Goal: Task Accomplishment & Management: Complete application form

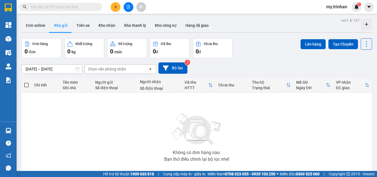
click at [206, 65] on div "[DATE] – [DATE] Press the down arrow key to interact with the calendar and sele…" at bounding box center [197, 67] width 350 height 11
click at [116, 5] on icon "plus" at bounding box center [116, 7] width 4 height 4
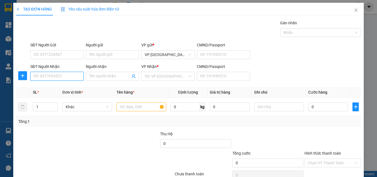
click at [55, 78] on input "SĐT Người Nhận" at bounding box center [56, 76] width 53 height 9
type input "0707141034"
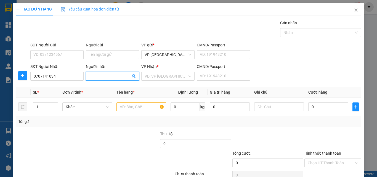
click at [114, 75] on input "Người nhận" at bounding box center [109, 76] width 41 height 6
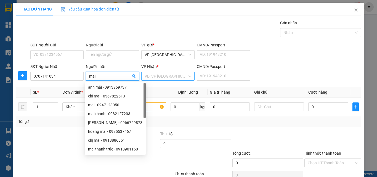
type input "mai"
click at [152, 73] on input "search" at bounding box center [166, 76] width 43 height 8
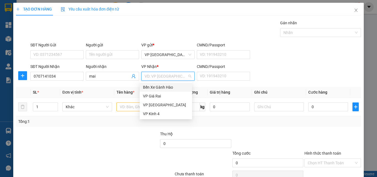
click at [158, 76] on input "search" at bounding box center [166, 76] width 43 height 8
click at [161, 95] on div "VP Giá Rai" at bounding box center [166, 96] width 46 height 6
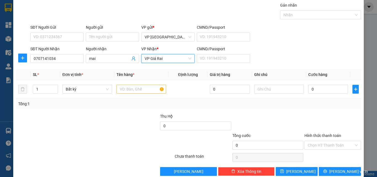
scroll to position [27, 0]
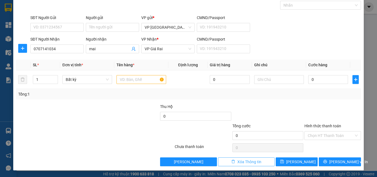
click at [258, 160] on button "Xóa Thông tin" at bounding box center [246, 161] width 57 height 9
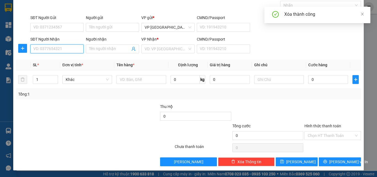
click at [71, 49] on input "SĐT Người Nhận" at bounding box center [56, 48] width 53 height 9
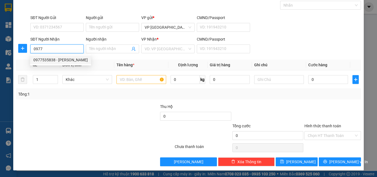
click at [74, 61] on div "0977535838 - [PERSON_NAME]" at bounding box center [60, 60] width 54 height 6
type input "0977535838"
type input "huyền trang"
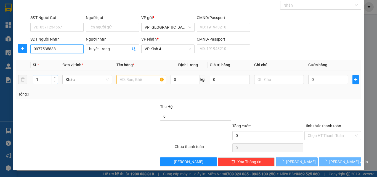
type input "40.000"
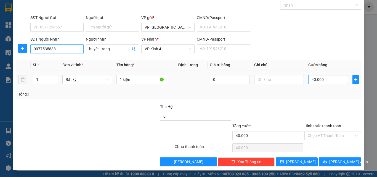
type input "0977535838"
click at [321, 80] on input "40.000" at bounding box center [328, 79] width 40 height 9
type input "5"
type input "50"
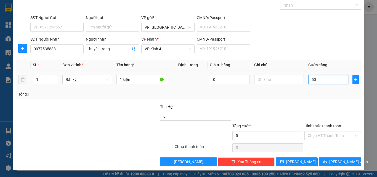
type input "50"
type input "50.000"
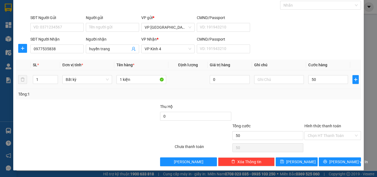
type input "50.000"
click at [329, 162] on button "[PERSON_NAME] và In" at bounding box center [340, 161] width 42 height 9
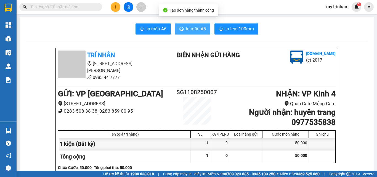
click at [189, 30] on span "In mẫu A5" at bounding box center [196, 28] width 20 height 7
click at [179, 28] on icon "printer" at bounding box center [181, 29] width 4 height 4
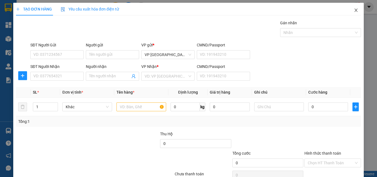
click at [354, 10] on icon "close" at bounding box center [356, 10] width 4 height 4
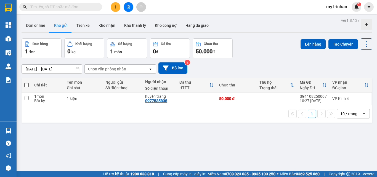
click at [150, 71] on div "open" at bounding box center [152, 69] width 8 height 9
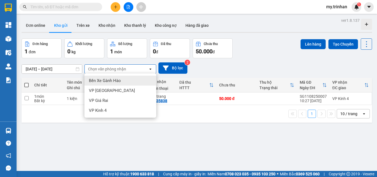
click at [225, 67] on div "[DATE] – [DATE] Press the down arrow key to interact with the calendar and sele…" at bounding box center [197, 67] width 350 height 11
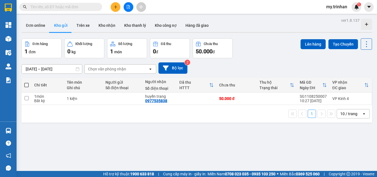
click at [116, 10] on button at bounding box center [116, 7] width 10 height 10
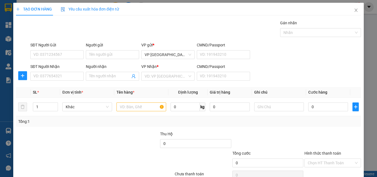
click at [58, 81] on div "SĐT Người Nhận VD: 0377654321" at bounding box center [56, 72] width 53 height 19
click at [66, 78] on input "SĐT Người Nhận" at bounding box center [56, 76] width 53 height 9
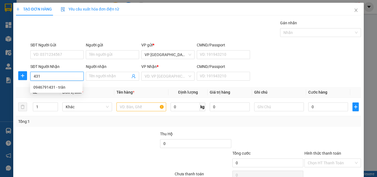
click at [70, 77] on input "431" at bounding box center [56, 76] width 53 height 9
click at [68, 90] on div "0946791431 - trân" at bounding box center [56, 87] width 46 height 6
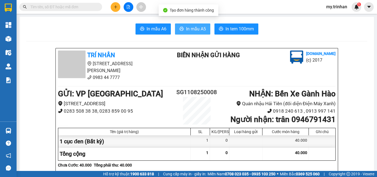
click at [190, 28] on span "In mẫu A5" at bounding box center [196, 28] width 20 height 7
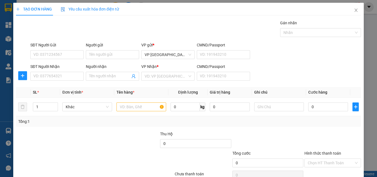
click at [274, 70] on div "SĐT Người Nhận VD: 0377654321 Người nhận Tên người nhận VP Nhận * VD: VP Sài Gò…" at bounding box center [195, 72] width 333 height 19
click at [278, 71] on div "SĐT Người Nhận VD: 0377654321 Người nhận Tên người nhận VP Nhận * VD: VP Sài Gò…" at bounding box center [195, 72] width 333 height 19
click at [57, 79] on input "SĐT Người Nhận" at bounding box center [56, 76] width 53 height 9
click at [69, 76] on input "SĐT Người Nhận" at bounding box center [56, 76] width 53 height 9
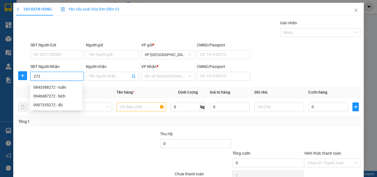
click at [72, 79] on input "272" at bounding box center [56, 76] width 53 height 9
click at [66, 94] on div "0946687272 - bích" at bounding box center [56, 96] width 46 height 6
type input "0946687272"
type input "bích"
type input "60.000"
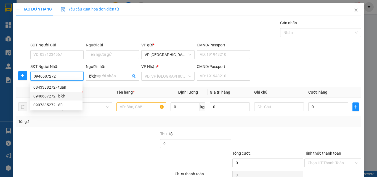
type input "60.000"
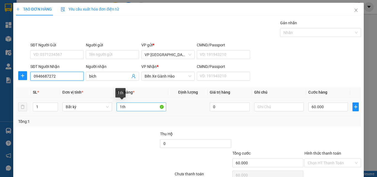
type input "0946687272"
drag, startPoint x: 140, startPoint y: 105, endPoint x: 85, endPoint y: 106, distance: 55.7
click at [85, 106] on tr "1 Bất kỳ 1th 0 60.000" at bounding box center [188, 107] width 345 height 18
type input "1 ba"
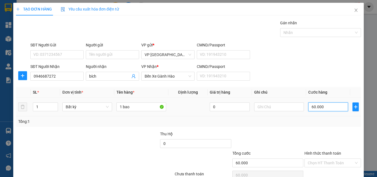
click at [310, 107] on input "60.000" at bounding box center [328, 106] width 40 height 9
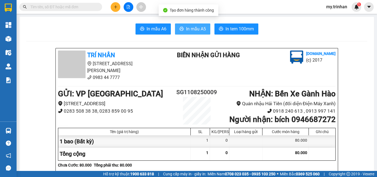
click at [186, 29] on span "In mẫu A5" at bounding box center [196, 28] width 20 height 7
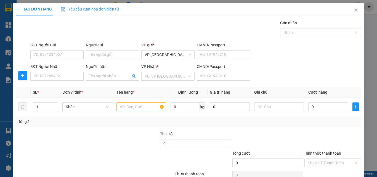
click at [297, 68] on div "SĐT Người Nhận VD: 0377654321 Người nhận Tên người nhận VP Nhận * VD: VP Sài Gò…" at bounding box center [195, 72] width 333 height 19
click at [65, 77] on input "SĐT Người Nhận" at bounding box center [56, 76] width 53 height 9
click at [263, 72] on div "SĐT Người Nhận VD: 0377654321 Người nhận Tên người nhận VP Nhận * VD: VP Sài Gò…" at bounding box center [195, 72] width 333 height 19
click at [75, 78] on input "SĐT Người Nhận" at bounding box center [56, 76] width 53 height 9
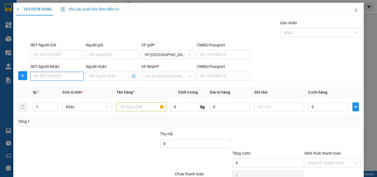
click at [75, 77] on input "SĐT Người Nhận" at bounding box center [56, 76] width 53 height 9
click at [63, 75] on input "SĐT Người Nhận" at bounding box center [56, 76] width 53 height 9
click at [71, 77] on input "0969752" at bounding box center [56, 76] width 53 height 9
click at [69, 87] on div "0969752335 - ANH TOÀN" at bounding box center [56, 87] width 46 height 6
type input "0969752335"
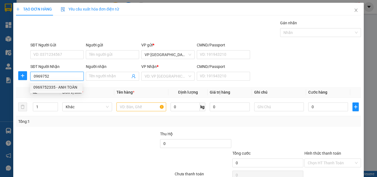
type input "ANH TOÀN"
type input "50.000"
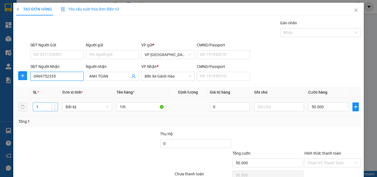
type input "0969752335"
click at [54, 105] on icon "up" at bounding box center [55, 106] width 2 height 2
type input "4"
click at [54, 105] on icon "up" at bounding box center [55, 106] width 2 height 2
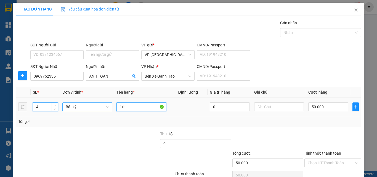
drag, startPoint x: 136, startPoint y: 105, endPoint x: 102, endPoint y: 106, distance: 33.7
click at [107, 106] on tr "4 Bất kỳ 1th 0 50.000" at bounding box center [188, 107] width 345 height 18
type input "0"
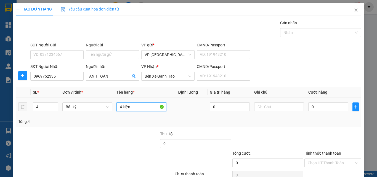
type input "4 kiện"
click at [321, 101] on div "0" at bounding box center [328, 106] width 40 height 11
click at [321, 107] on input "0" at bounding box center [328, 106] width 40 height 9
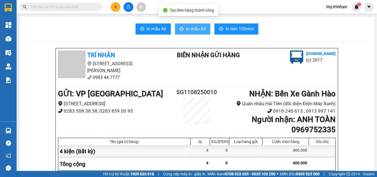
click at [190, 32] on span "In mẫu A5" at bounding box center [196, 28] width 20 height 7
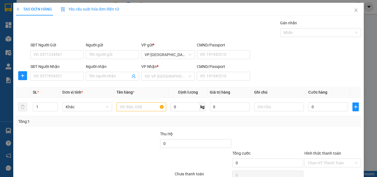
click at [270, 84] on div "Transit Pickup Surcharge Ids Transit Deliver Surcharge Ids Transit Deliver Surc…" at bounding box center [188, 107] width 345 height 174
click at [354, 10] on icon "close" at bounding box center [356, 10] width 4 height 4
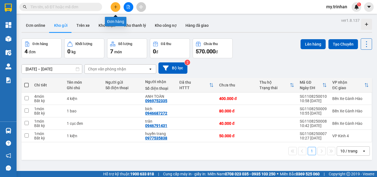
click at [116, 3] on button at bounding box center [116, 7] width 10 height 10
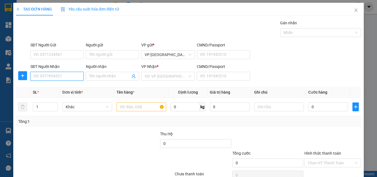
click at [60, 75] on input "SĐT Người Nhận" at bounding box center [56, 76] width 53 height 9
type input "0918957651"
click at [101, 80] on span at bounding box center [112, 76] width 53 height 9
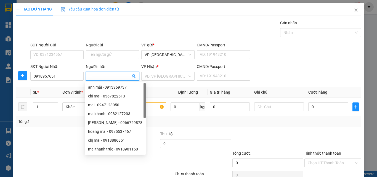
click at [102, 77] on input "Người nhận" at bounding box center [109, 76] width 41 height 6
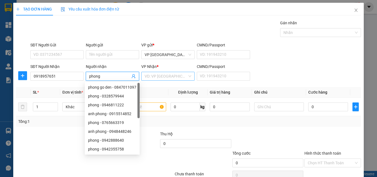
type input "phong"
click at [156, 75] on input "search" at bounding box center [166, 76] width 43 height 8
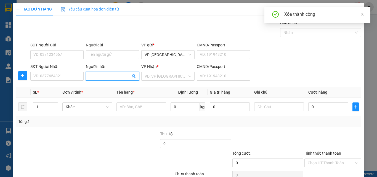
click at [117, 73] on input "Người nhận" at bounding box center [109, 76] width 41 height 6
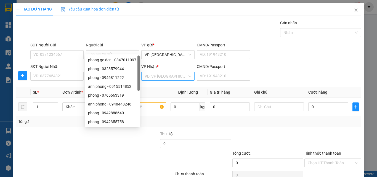
type input "tố như"
drag, startPoint x: 158, startPoint y: 50, endPoint x: 156, endPoint y: 54, distance: 4.6
click at [158, 72] on input "search" at bounding box center [166, 76] width 43 height 8
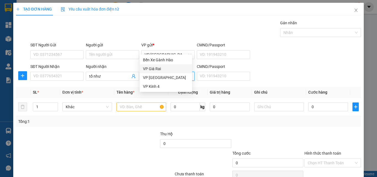
click at [151, 69] on div "VP Giá Rai" at bounding box center [166, 69] width 46 height 6
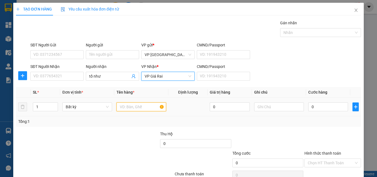
click at [119, 102] on input "text" at bounding box center [141, 106] width 50 height 9
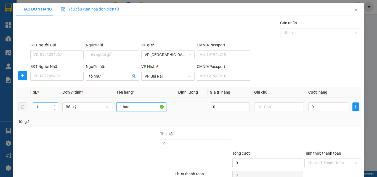
type input "1 bao"
type input "2"
click at [53, 104] on span "up" at bounding box center [54, 105] width 3 height 3
drag, startPoint x: 120, startPoint y: 81, endPoint x: 110, endPoint y: 80, distance: 10.5
click at [112, 98] on tr "2 Bất kỳ 1 bao 0 0" at bounding box center [188, 107] width 345 height 18
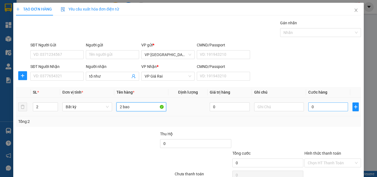
type input "2 bao"
click at [325, 102] on input "0" at bounding box center [328, 106] width 40 height 9
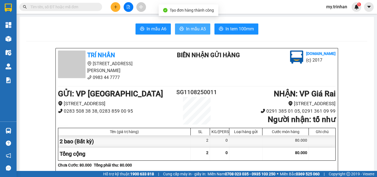
click at [187, 30] on span "In mẫu A5" at bounding box center [196, 28] width 20 height 7
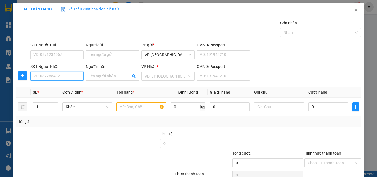
click at [59, 75] on input "SĐT Người Nhận" at bounding box center [56, 76] width 53 height 9
type input "0918957651"
drag, startPoint x: 288, startPoint y: 73, endPoint x: 162, endPoint y: 87, distance: 127.2
click at [287, 73] on div "SĐT Người Nhận 0918957651 Người nhận Tên người nhận VP Nhận * VD: VP Sài Gòn CM…" at bounding box center [195, 72] width 333 height 19
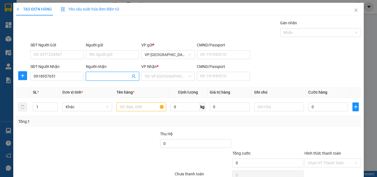
click at [112, 78] on input "Người nhận" at bounding box center [109, 76] width 41 height 6
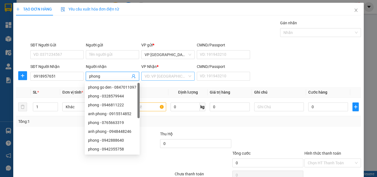
type input "phong"
click at [146, 76] on input "search" at bounding box center [166, 76] width 43 height 8
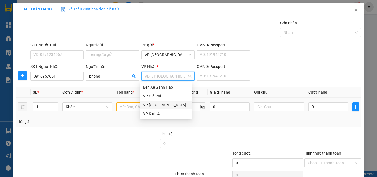
click at [148, 111] on div "VP Kinh 4" at bounding box center [166, 113] width 52 height 9
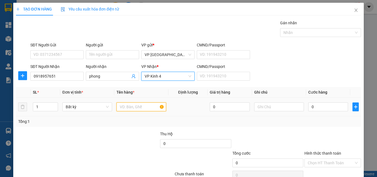
click at [123, 107] on input "text" at bounding box center [141, 106] width 50 height 9
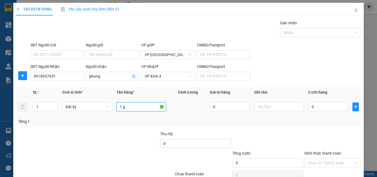
type input "1 go"
click at [315, 105] on input "0" at bounding box center [328, 106] width 40 height 9
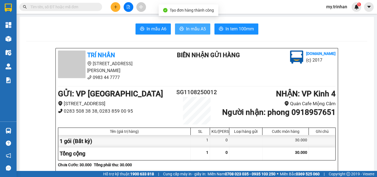
click at [190, 32] on span "In mẫu A5" at bounding box center [196, 28] width 20 height 7
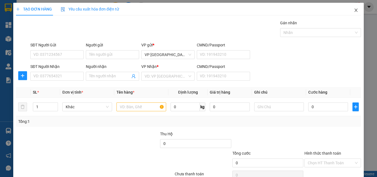
click at [355, 11] on icon "close" at bounding box center [356, 10] width 3 height 3
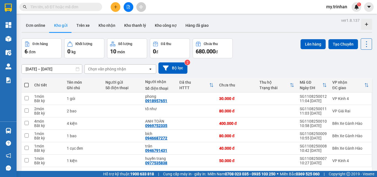
click at [270, 54] on div "Đơn hàng 6 đơn Khối lượng 0 kg Số lượng 10 món Đã thu 0 đ Chưa thu 680.000 đ Lê…" at bounding box center [197, 48] width 350 height 20
click at [117, 7] on icon "plus" at bounding box center [116, 7] width 4 height 4
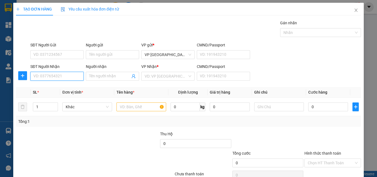
click at [62, 77] on input "SĐT Người Nhận" at bounding box center [56, 76] width 53 height 9
click at [59, 76] on input "980" at bounding box center [56, 76] width 53 height 9
click at [59, 86] on div "0947198980 - trọng tín" at bounding box center [56, 87] width 46 height 6
type input "0947198980"
type input "trọng tín"
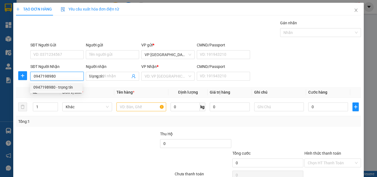
type input "200.000"
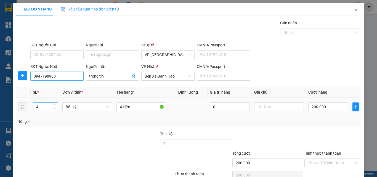
type input "0947198980"
click at [52, 108] on span "Decrease Value" at bounding box center [55, 108] width 6 height 5
type input "3"
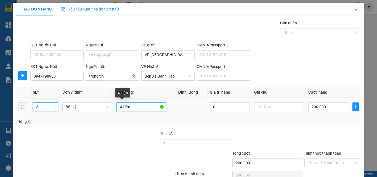
click at [118, 107] on input "4 kiện" at bounding box center [141, 106] width 50 height 9
type input "0"
drag, startPoint x: 121, startPoint y: 109, endPoint x: 116, endPoint y: 110, distance: 5.0
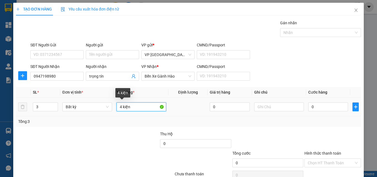
click at [116, 110] on input "4 kiện" at bounding box center [141, 106] width 50 height 9
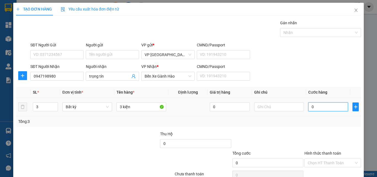
click at [316, 106] on input "0" at bounding box center [328, 106] width 40 height 9
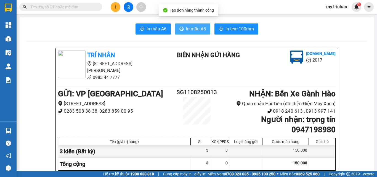
click at [191, 26] on span "In mẫu A5" at bounding box center [196, 28] width 20 height 7
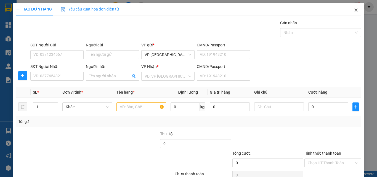
click at [354, 11] on icon "close" at bounding box center [356, 10] width 4 height 4
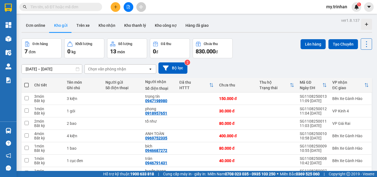
click at [256, 67] on div "[DATE] – [DATE] Press the down arrow key to interact with the calendar and sele…" at bounding box center [197, 67] width 350 height 11
click at [233, 117] on td "80.000 đ" at bounding box center [236, 123] width 40 height 12
checkbox input "true"
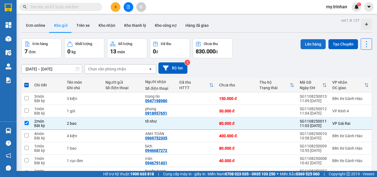
click at [300, 43] on button "Lên hàng" at bounding box center [312, 44] width 25 height 10
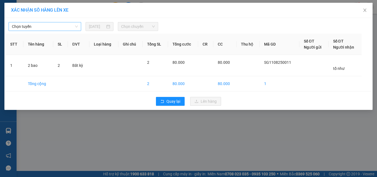
click at [47, 27] on span "Chọn tuyến" at bounding box center [45, 26] width 66 height 8
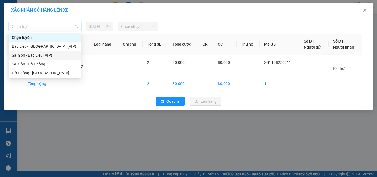
click at [38, 54] on div "Sài Gòn - Bạc Liêu (VIP)" at bounding box center [45, 55] width 66 height 6
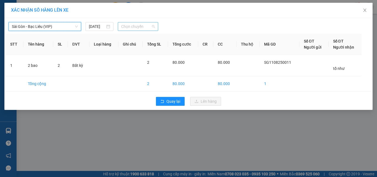
click at [129, 29] on span "Chọn chuyến" at bounding box center [138, 26] width 34 height 8
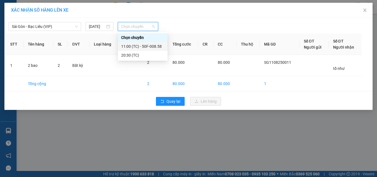
click at [129, 45] on div "11:00 (TC) - 50F-008.58" at bounding box center [142, 46] width 43 height 6
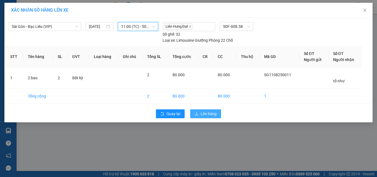
click at [199, 111] on button "Lên hàng" at bounding box center [205, 113] width 31 height 9
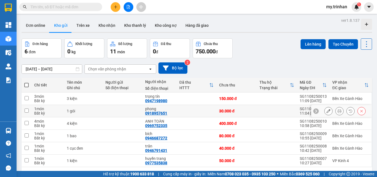
click at [200, 112] on td at bounding box center [197, 111] width 40 height 12
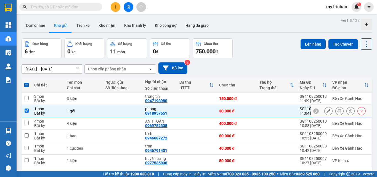
click at [121, 109] on div at bounding box center [122, 111] width 34 height 4
checkbox input "false"
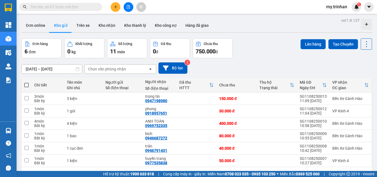
click at [116, 7] on icon "plus" at bounding box center [116, 7] width 4 height 4
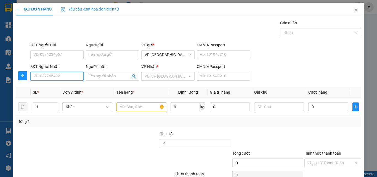
click at [71, 78] on input "SĐT Người Nhận" at bounding box center [56, 76] width 53 height 9
click at [55, 75] on input "SĐT Người Nhận" at bounding box center [56, 76] width 53 height 9
click at [63, 86] on div "0945219996 - yến thanh" at bounding box center [56, 87] width 46 height 6
type input "0945219996"
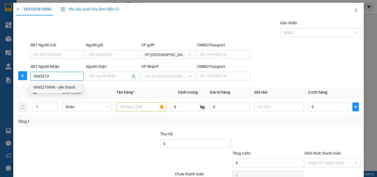
type input "yến thanh"
type input "80.000"
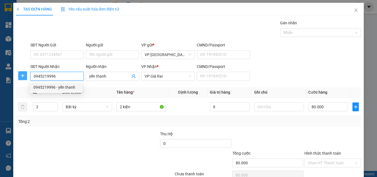
drag, startPoint x: 71, startPoint y: 74, endPoint x: 24, endPoint y: 75, distance: 46.9
click at [24, 75] on div "SĐT Người Nhận 0945219996 Người nhận yến thanh VP Nhận * VP Giá Rai CMND/Passpo…" at bounding box center [188, 72] width 346 height 19
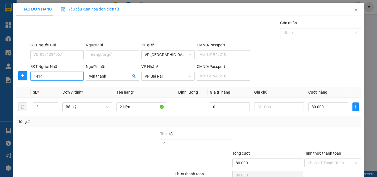
click at [65, 75] on input "1414" at bounding box center [56, 76] width 53 height 9
click at [65, 87] on div "0918441414 - [PERSON_NAME]" at bounding box center [60, 87] width 54 height 6
type input "0918441414"
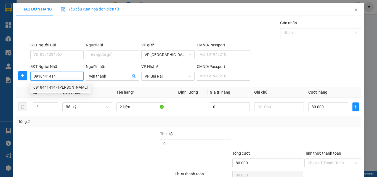
type input "60.000"
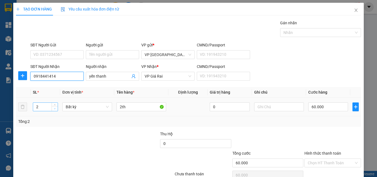
type input "0918441414"
click at [55, 109] on icon "down" at bounding box center [55, 109] width 2 height 2
type input "1"
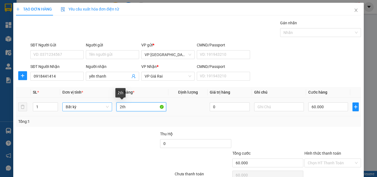
drag, startPoint x: 130, startPoint y: 107, endPoint x: 93, endPoint y: 102, distance: 37.5
click at [108, 104] on tr "1 Bất kỳ 2th 0 60.000" at bounding box center [188, 107] width 345 height 18
type input "0"
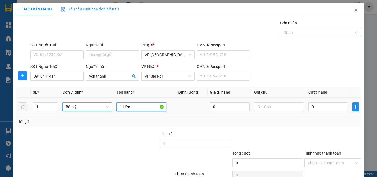
type input "1 kiện"
click at [316, 102] on div "0" at bounding box center [328, 106] width 40 height 11
click at [326, 110] on input "0" at bounding box center [328, 106] width 40 height 9
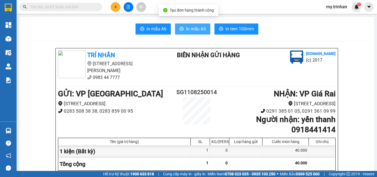
click at [195, 28] on span "In mẫu A5" at bounding box center [196, 28] width 20 height 7
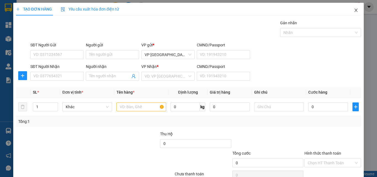
click at [354, 10] on icon "close" at bounding box center [356, 10] width 4 height 4
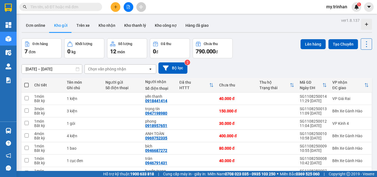
click at [253, 68] on div "[DATE] – [DATE] Press the down arrow key to interact with the calendar and sele…" at bounding box center [197, 67] width 350 height 11
click at [256, 61] on div "[DATE] – [DATE] Press the down arrow key to interact with the calendar and sele…" at bounding box center [197, 68] width 350 height 20
click at [116, 7] on icon "plus" at bounding box center [116, 7] width 4 height 4
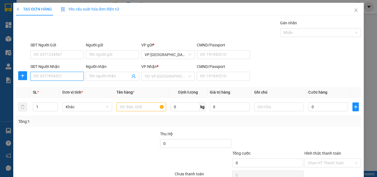
click at [55, 77] on input "SĐT Người Nhận" at bounding box center [56, 76] width 53 height 9
click at [59, 76] on input "176" at bounding box center [56, 76] width 53 height 9
click at [63, 91] on div "0947122176 - duyên cường" at bounding box center [57, 87] width 54 height 9
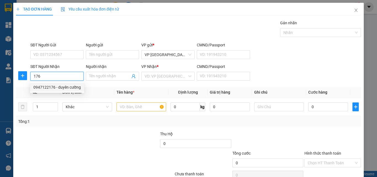
type input "0947122176"
type input "duyên cường"
type input "30.000"
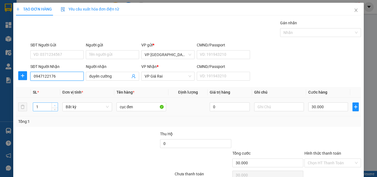
type input "0947122176"
click at [54, 105] on icon "up" at bounding box center [55, 106] width 2 height 2
type input "2"
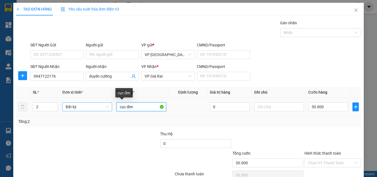
drag, startPoint x: 139, startPoint y: 107, endPoint x: 104, endPoint y: 103, distance: 34.4
click at [105, 103] on tr "2 Bất kỳ cục đen 0 30.000" at bounding box center [188, 107] width 345 height 18
type input "0"
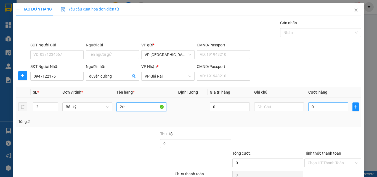
type input "2th"
click at [312, 107] on input "0" at bounding box center [328, 106] width 40 height 9
type input "8"
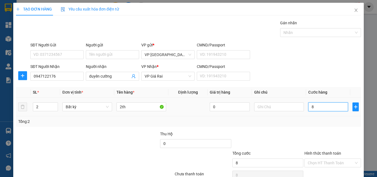
type input "80"
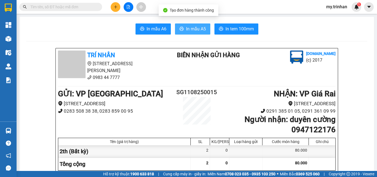
click at [195, 30] on span "In mẫu A5" at bounding box center [196, 28] width 20 height 7
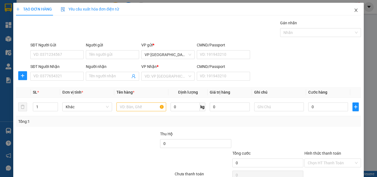
click at [354, 10] on icon "close" at bounding box center [356, 10] width 4 height 4
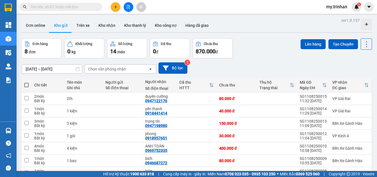
click at [248, 60] on div "[DATE] – [DATE] Press the down arrow key to interact with the calendar and sele…" at bounding box center [197, 68] width 350 height 20
click at [128, 7] on icon "file-add" at bounding box center [128, 7] width 3 height 4
click at [116, 8] on icon "plus" at bounding box center [115, 6] width 0 height 3
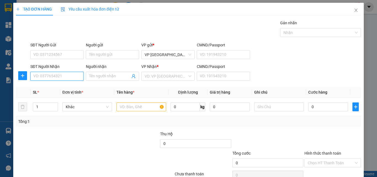
click at [68, 77] on input "SĐT Người Nhận" at bounding box center [56, 76] width 53 height 9
click at [75, 76] on input "409" at bounding box center [56, 76] width 53 height 9
click at [68, 89] on div "0915663409 - nhơn" at bounding box center [56, 87] width 46 height 6
type input "0915663409"
type input "nhơn"
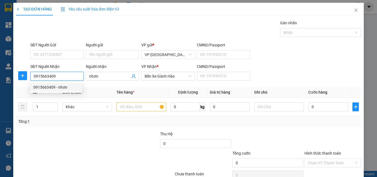
type input "320.000"
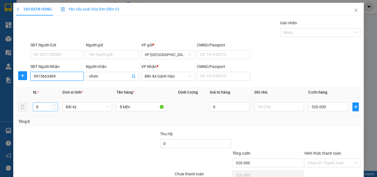
type input "0915663409"
click at [56, 109] on span "down" at bounding box center [54, 108] width 3 height 3
click at [55, 109] on icon "down" at bounding box center [55, 109] width 2 height 2
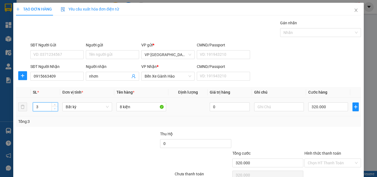
click at [54, 108] on icon "down" at bounding box center [55, 109] width 2 height 2
type input "1"
click at [54, 108] on icon "down" at bounding box center [55, 108] width 2 height 1
click at [54, 108] on icon "down" at bounding box center [55, 109] width 2 height 2
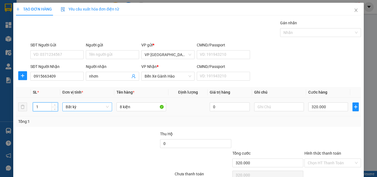
drag, startPoint x: 54, startPoint y: 108, endPoint x: 105, endPoint y: 106, distance: 50.6
click at [55, 108] on icon "down" at bounding box center [55, 109] width 2 height 2
drag, startPoint x: 130, startPoint y: 109, endPoint x: 90, endPoint y: 102, distance: 40.2
click at [91, 102] on tr "1 Bất kỳ 8 kiện 0 320.000" at bounding box center [188, 107] width 345 height 18
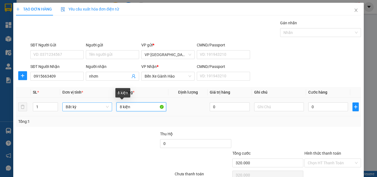
type input "0"
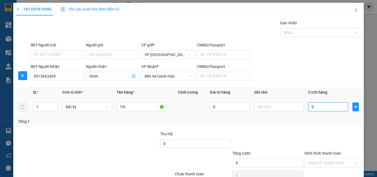
click at [341, 107] on input "0" at bounding box center [328, 106] width 40 height 9
click at [342, 157] on div "Transit Pickup Surcharge Ids Transit Deliver Surcharge Ids Transit Deliver Surc…" at bounding box center [188, 107] width 345 height 174
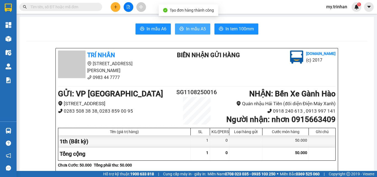
click at [201, 30] on span "In mẫu A5" at bounding box center [196, 28] width 20 height 7
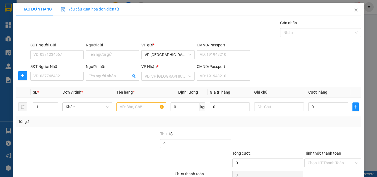
drag, startPoint x: 273, startPoint y: 78, endPoint x: 264, endPoint y: 77, distance: 8.7
click at [275, 78] on div "SĐT Người Nhận VD: 0377654321 Người nhận Tên người nhận VP Nhận * VD: VP Sài Gò…" at bounding box center [195, 72] width 333 height 19
click at [59, 77] on input "SĐT Người Nhận" at bounding box center [56, 76] width 53 height 9
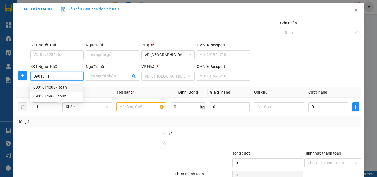
drag, startPoint x: 63, startPoint y: 88, endPoint x: 89, endPoint y: 96, distance: 26.9
click at [64, 88] on div "0901014008 - soan" at bounding box center [56, 87] width 46 height 6
type input "0901014008"
type input "soan"
type input "60.000"
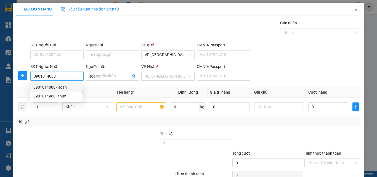
type input "60.000"
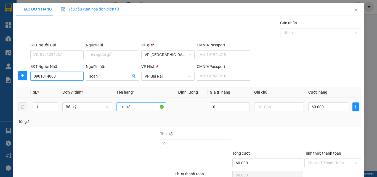
type input "0901014008"
drag, startPoint x: 137, startPoint y: 107, endPoint x: 124, endPoint y: 108, distance: 13.0
click at [124, 108] on input "1th kê" at bounding box center [141, 106] width 50 height 9
type input "1th"
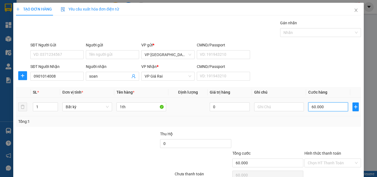
click at [322, 107] on input "60.000" at bounding box center [328, 106] width 40 height 9
type input "5"
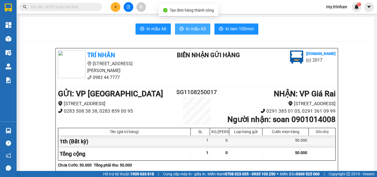
click at [187, 28] on span "In mẫu A5" at bounding box center [196, 28] width 20 height 7
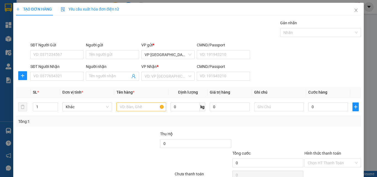
click at [291, 75] on div "SĐT Người Nhận VD: 0377654321 Người nhận Tên người nhận VP Nhận * VD: VP Sài Gò…" at bounding box center [195, 72] width 333 height 19
click at [299, 84] on div "Transit Pickup Surcharge Ids Transit Deliver Surcharge Ids Transit Deliver Surc…" at bounding box center [188, 107] width 345 height 174
click at [79, 76] on input "SĐT Người Nhận" at bounding box center [56, 76] width 53 height 9
click at [94, 78] on input "Người nhận" at bounding box center [109, 76] width 41 height 6
type input "thiên nhã"
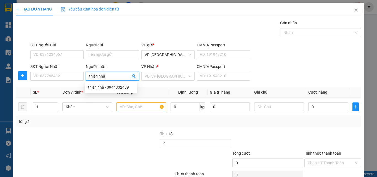
click at [122, 74] on input "thiên nhã" at bounding box center [109, 76] width 41 height 6
click at [125, 85] on div "thiên nhã - 0944332489" at bounding box center [111, 87] width 46 height 6
type input "0944332489"
click at [185, 72] on div "VD: VP [GEOGRAPHIC_DATA]" at bounding box center [167, 76] width 53 height 9
type input "thiên nhã"
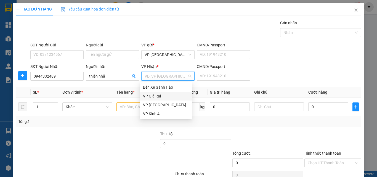
click at [163, 95] on div "VP Giá Rai" at bounding box center [166, 96] width 46 height 6
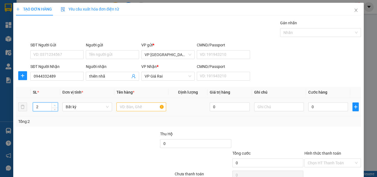
click at [54, 105] on icon "up" at bounding box center [55, 106] width 2 height 2
type input "6"
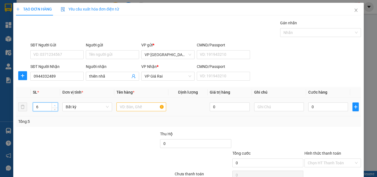
click at [54, 105] on icon "up" at bounding box center [55, 106] width 2 height 2
click at [127, 110] on input "text" at bounding box center [141, 106] width 50 height 9
type input "5th + 1 bao"
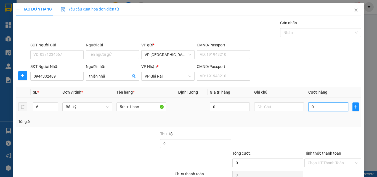
click at [323, 108] on input "0" at bounding box center [328, 106] width 40 height 9
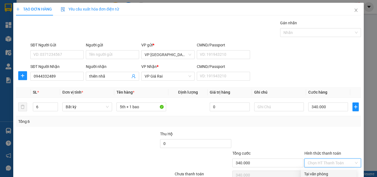
click at [323, 159] on input "Hình thức thanh toán" at bounding box center [331, 163] width 46 height 8
click at [327, 171] on div "Tại văn phòng" at bounding box center [328, 174] width 49 height 6
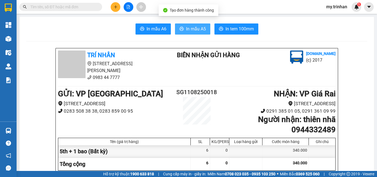
click at [186, 27] on span "In mẫu A5" at bounding box center [196, 28] width 20 height 7
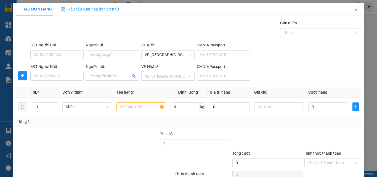
click at [292, 72] on div "SĐT Người Nhận VD: 0377654321 Người nhận Tên người nhận VP Nhận * VD: VP Sài Gò…" at bounding box center [195, 72] width 333 height 19
click at [52, 78] on input "SĐT Người Nhận" at bounding box center [56, 76] width 53 height 9
click at [97, 74] on input "Người nhận" at bounding box center [109, 76] width 41 height 6
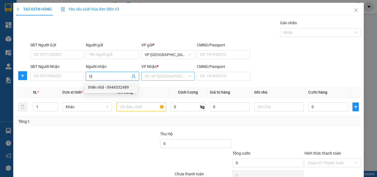
type input "tỷ"
click at [152, 74] on input "search" at bounding box center [166, 76] width 43 height 8
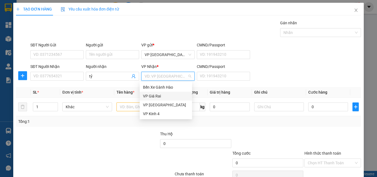
click at [148, 96] on div "VP Giá Rai" at bounding box center [166, 96] width 46 height 6
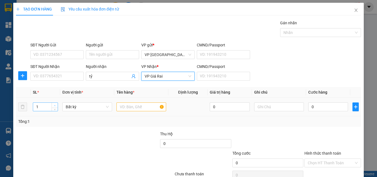
type input "2"
click at [52, 104] on span "Increase Value" at bounding box center [55, 105] width 6 height 5
click at [129, 104] on input "text" at bounding box center [141, 106] width 50 height 9
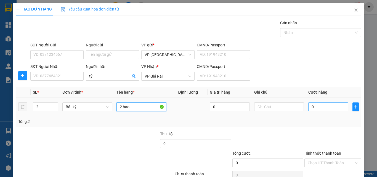
type input "2 bao"
click at [308, 109] on input "0" at bounding box center [328, 106] width 40 height 9
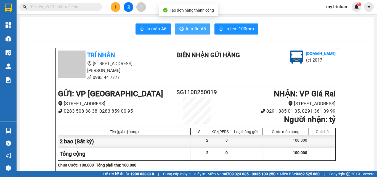
click at [187, 31] on span "In mẫu A5" at bounding box center [196, 28] width 20 height 7
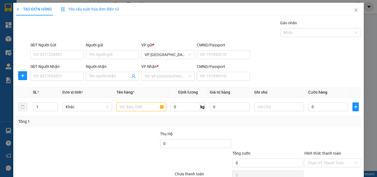
click at [263, 76] on div "SĐT Người Nhận VD: 0377654321 Người nhận Tên người nhận VP Nhận * VD: VP Sài Gò…" at bounding box center [195, 72] width 333 height 19
click at [290, 68] on div "SĐT Người Nhận VD: 0377654321 Người nhận Tên người nhận VP Nhận * VD: VP Sài Gò…" at bounding box center [195, 72] width 333 height 19
click at [64, 78] on input "SĐT Người Nhận" at bounding box center [56, 76] width 53 height 9
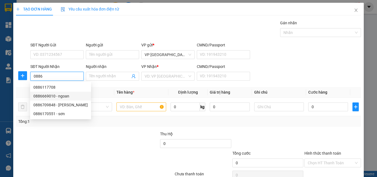
click at [71, 95] on div "0886669010 - ngoan" at bounding box center [60, 96] width 54 height 6
type input "0886669010"
type input "ngoan"
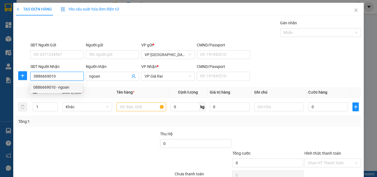
type input "100.000"
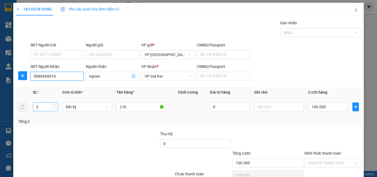
type input "0886669010"
type input "1"
click at [53, 108] on span "down" at bounding box center [54, 108] width 3 height 3
click at [69, 77] on input "0886669010" at bounding box center [56, 76] width 53 height 9
type input "0"
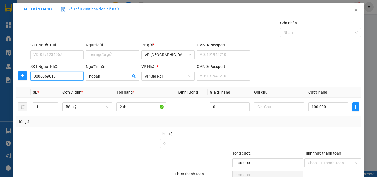
type input "0"
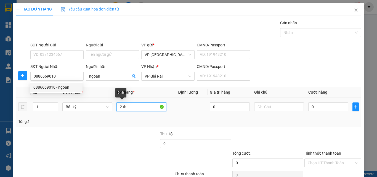
drag, startPoint x: 119, startPoint y: 111, endPoint x: 115, endPoint y: 111, distance: 4.7
click at [115, 111] on td "2 th" at bounding box center [141, 107] width 54 height 18
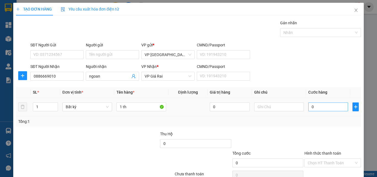
click at [306, 108] on td "0" at bounding box center [328, 107] width 44 height 18
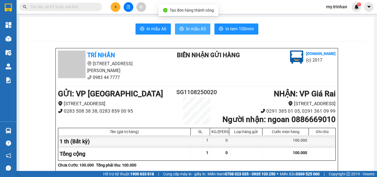
click at [199, 29] on span "In mẫu A5" at bounding box center [196, 28] width 20 height 7
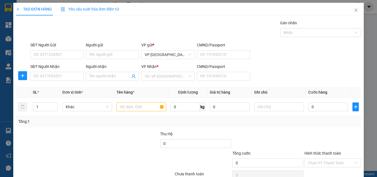
click at [285, 70] on div "SĐT Người Nhận VD: 0377654321 Người nhận Tên người nhận VP Nhận * VD: VP Sài Gò…" at bounding box center [195, 72] width 333 height 19
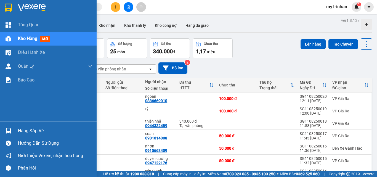
drag, startPoint x: 0, startPoint y: 50, endPoint x: 203, endPoint y: 69, distance: 203.7
click at [203, 69] on div "[DATE] – [DATE] Press the down arrow key to interact with the calendar and sele…" at bounding box center [197, 67] width 350 height 11
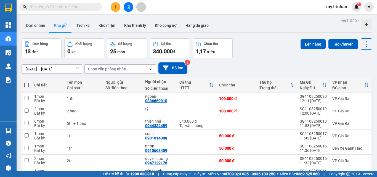
click at [110, 6] on div at bounding box center [128, 7] width 41 height 10
click at [115, 4] on button at bounding box center [116, 7] width 10 height 10
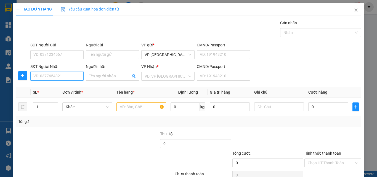
click at [66, 72] on input "SĐT Người Nhận" at bounding box center [56, 76] width 53 height 9
click at [72, 75] on input "0978493" at bounding box center [56, 76] width 53 height 9
type input "0978493838"
click at [74, 85] on div "0978493838 - chị phụng" at bounding box center [56, 87] width 46 height 6
type input "chị phụng"
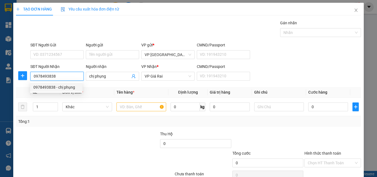
type input "100.000"
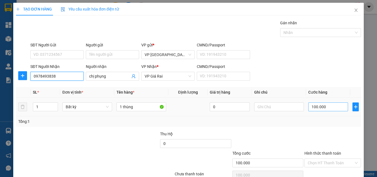
type input "0978493838"
click at [315, 107] on input "100.000" at bounding box center [328, 106] width 40 height 9
type input "1"
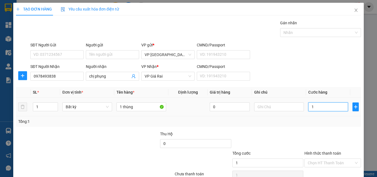
type input "15"
type input "150"
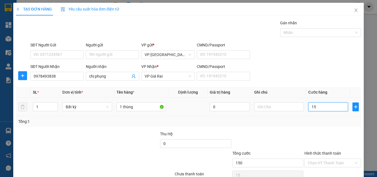
type input "150"
click at [321, 102] on input "150.000" at bounding box center [328, 106] width 40 height 9
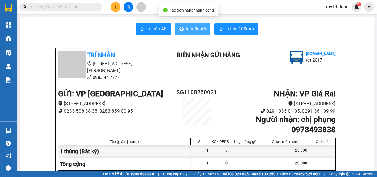
click at [199, 31] on span "In mẫu A5" at bounding box center [196, 28] width 20 height 7
